Goal: Information Seeking & Learning: Learn about a topic

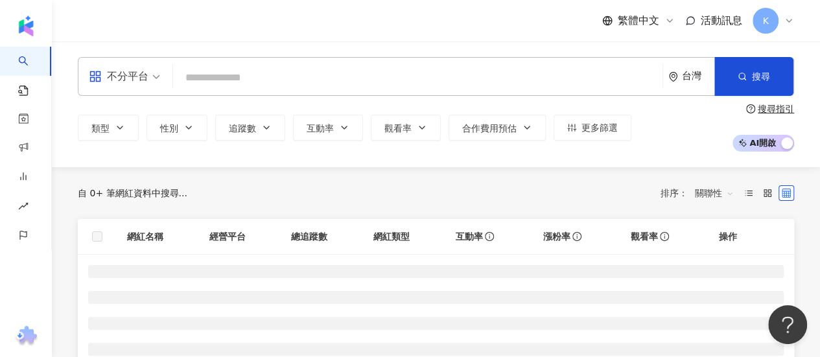
click at [555, 72] on input "search" at bounding box center [417, 77] width 479 height 25
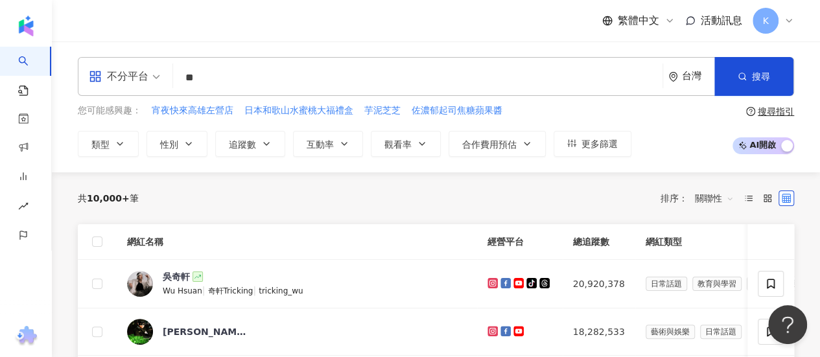
type input "**"
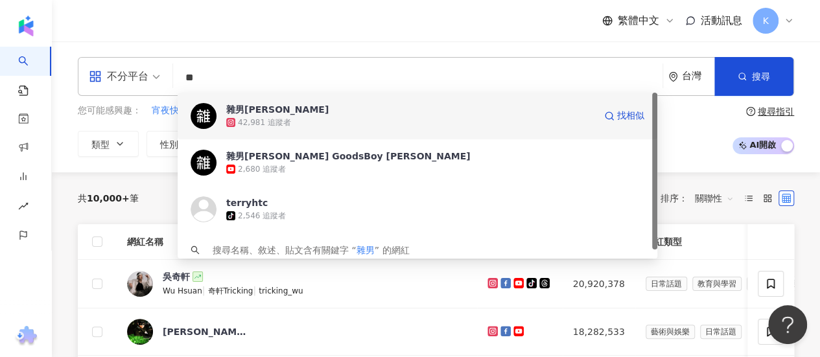
click at [493, 123] on div "42,981 追蹤者" at bounding box center [410, 122] width 368 height 13
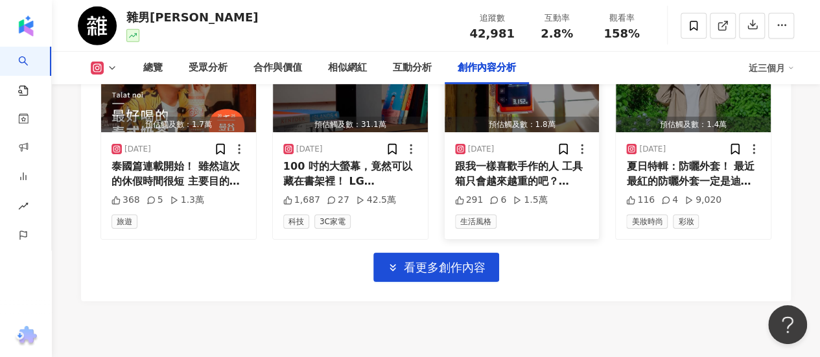
scroll to position [4554, 0]
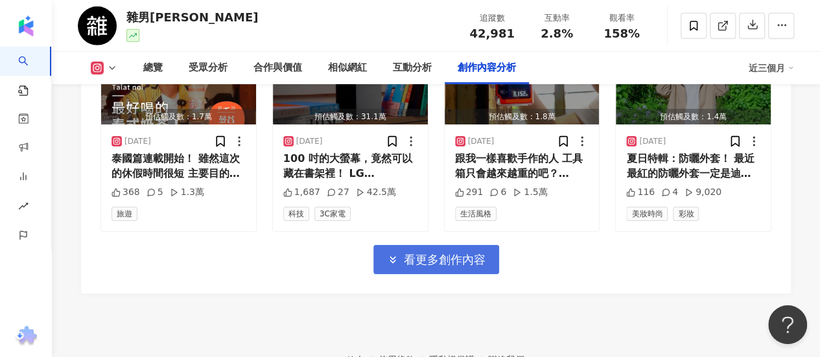
click at [463, 253] on span "看更多創作內容" at bounding box center [445, 260] width 82 height 14
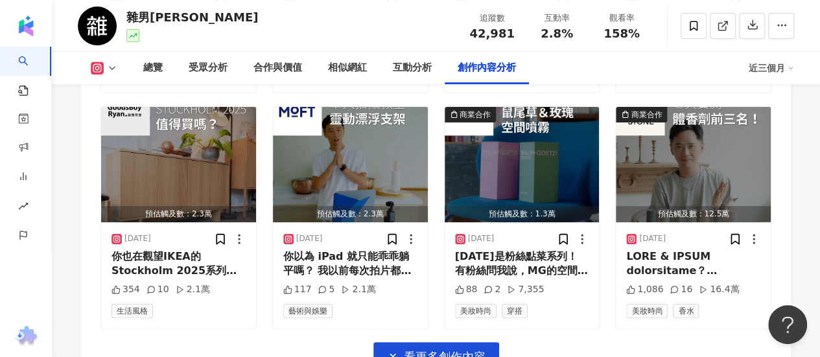
scroll to position [5066, 0]
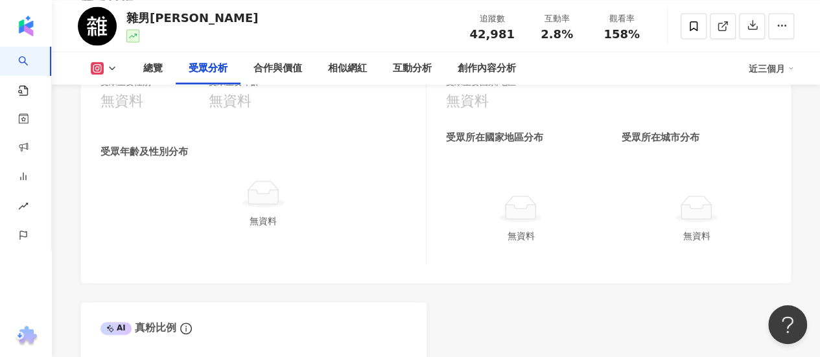
drag, startPoint x: 764, startPoint y: 286, endPoint x: 786, endPoint y: 150, distance: 137.9
